Goal: Task Accomplishment & Management: Use online tool/utility

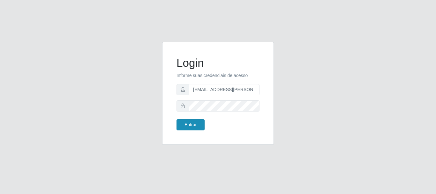
type input "[EMAIL_ADDRESS][PERSON_NAME][DOMAIN_NAME]"
click at [198, 122] on button "Entrar" at bounding box center [190, 124] width 28 height 11
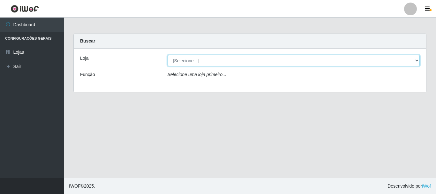
click at [167, 55] on select "[Selecione...] Super Show - [PERSON_NAME]" at bounding box center [293, 60] width 252 height 11
select select "120"
click option "Super Show - [PERSON_NAME]" at bounding box center [0, 0] width 0 height 0
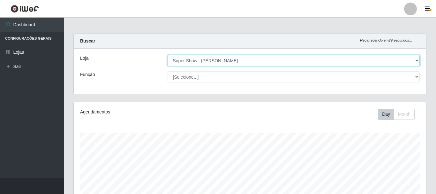
scroll to position [145, 0]
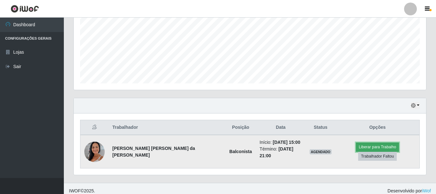
click at [356, 149] on button "Liberar para Trabalho" at bounding box center [377, 146] width 43 height 9
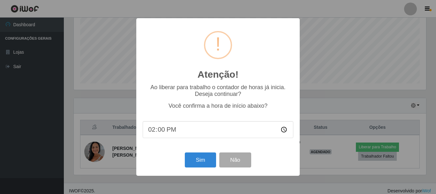
type input "14:20"
click at [196, 160] on button "Sim" at bounding box center [200, 159] width 31 height 15
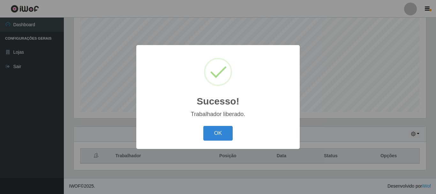
scroll to position [116, 0]
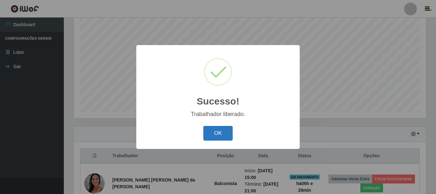
click at [228, 134] on button "OK" at bounding box center [218, 133] width 30 height 15
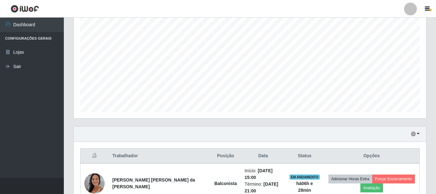
scroll to position [149, 0]
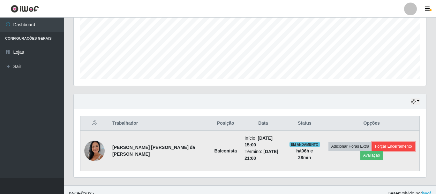
click at [375, 142] on button "Forçar Encerramento" at bounding box center [393, 146] width 43 height 9
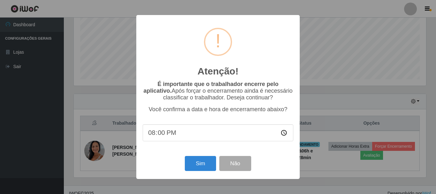
type input "20:50"
click at [199, 160] on button "Sim" at bounding box center [200, 163] width 31 height 15
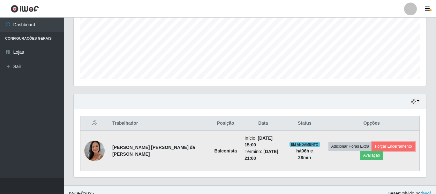
scroll to position [116, 0]
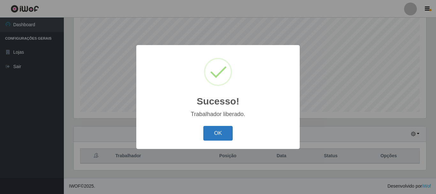
click at [226, 137] on button "OK" at bounding box center [218, 133] width 30 height 15
